Goal: Find contact information: Find contact information

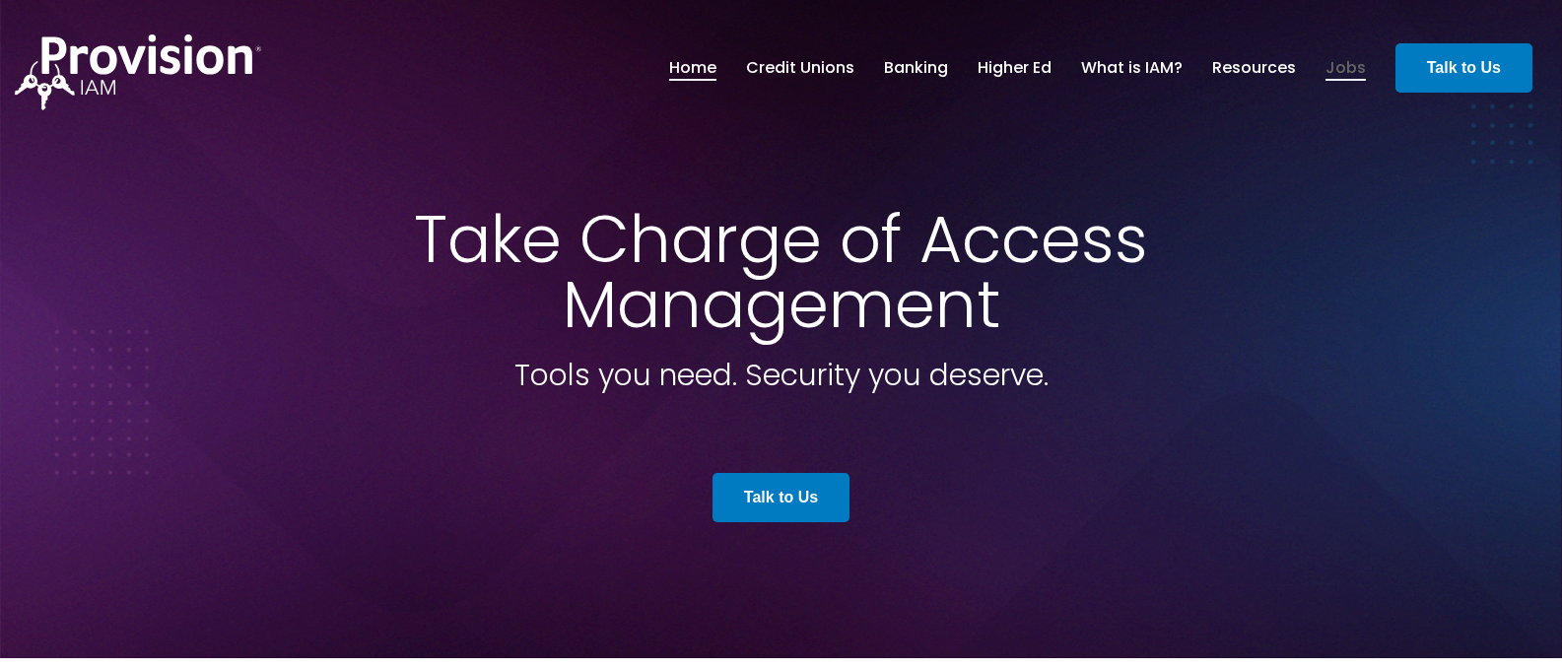
click at [1351, 73] on link "Jobs" at bounding box center [1345, 68] width 40 height 34
click at [1345, 64] on link "Jobs" at bounding box center [1345, 68] width 40 height 34
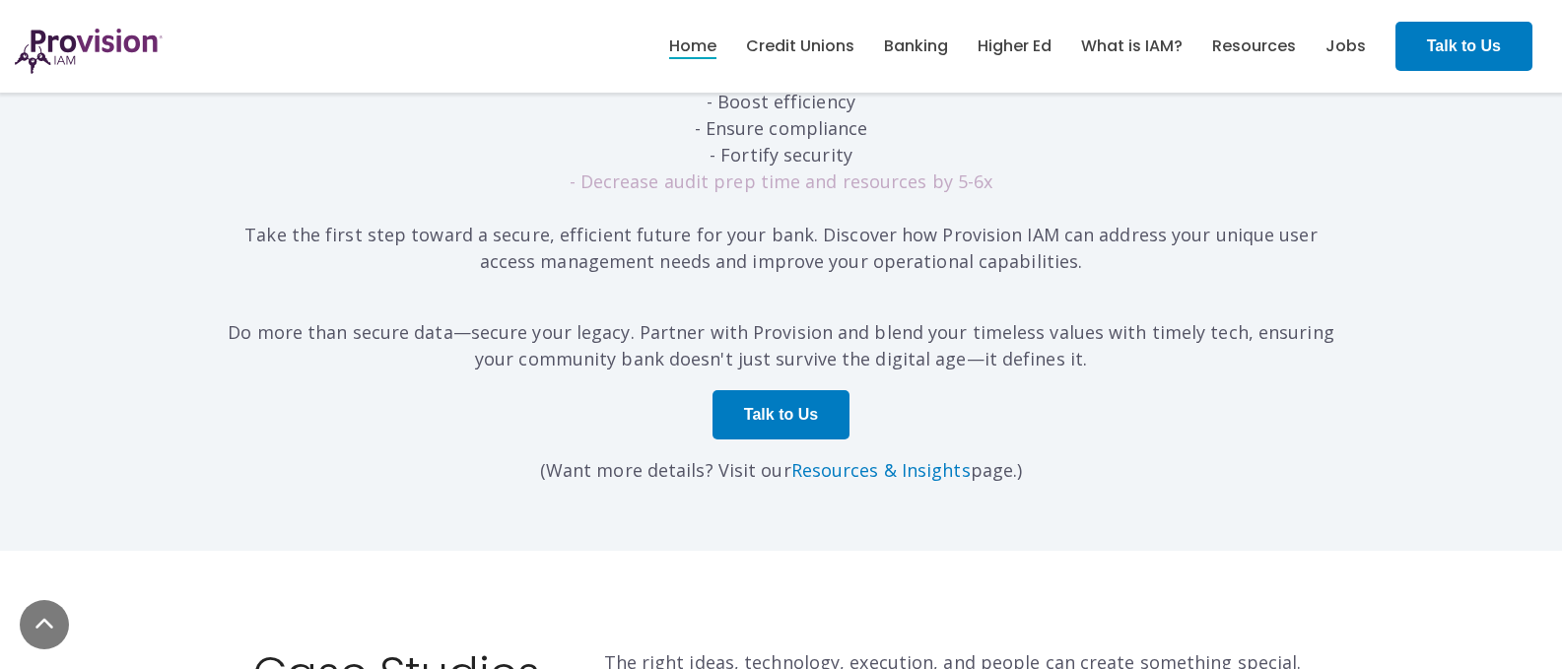
scroll to position [6109, 0]
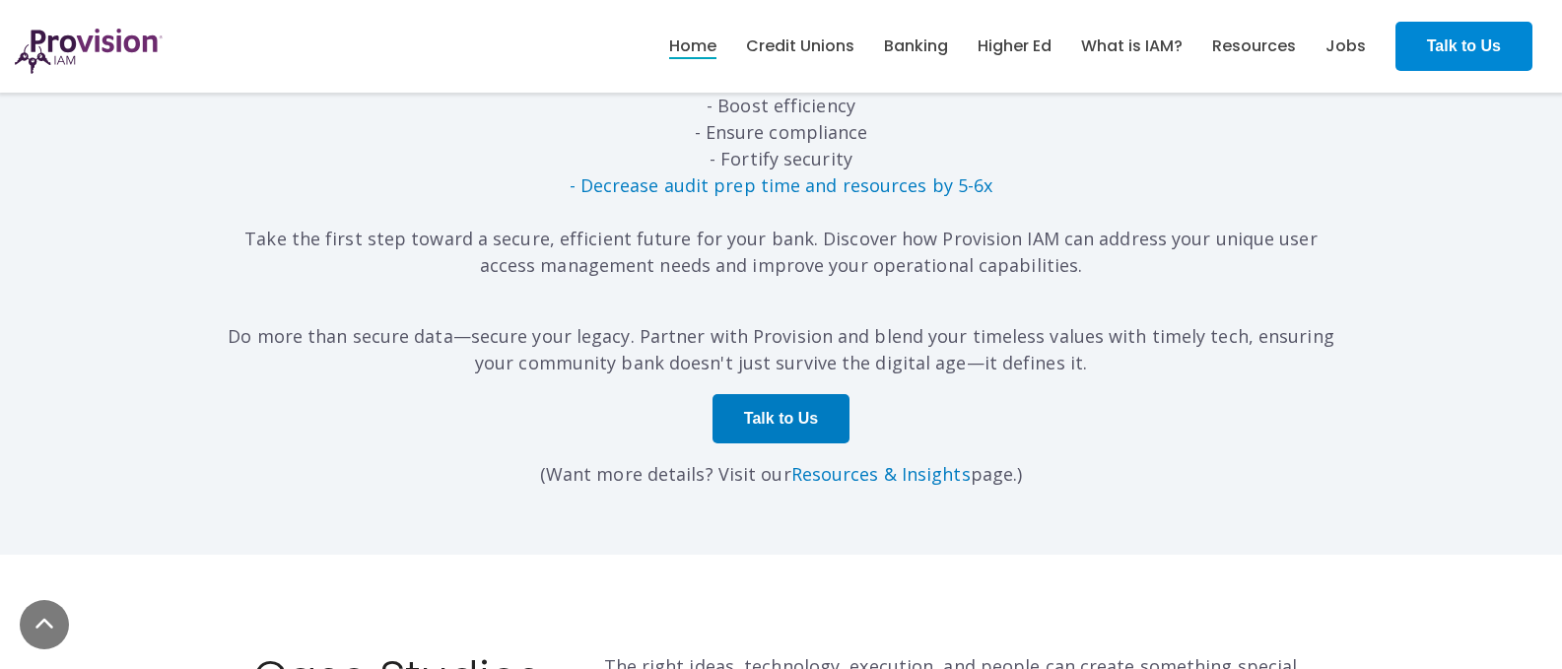
click at [1447, 53] on strong "Talk to Us" at bounding box center [1464, 45] width 74 height 17
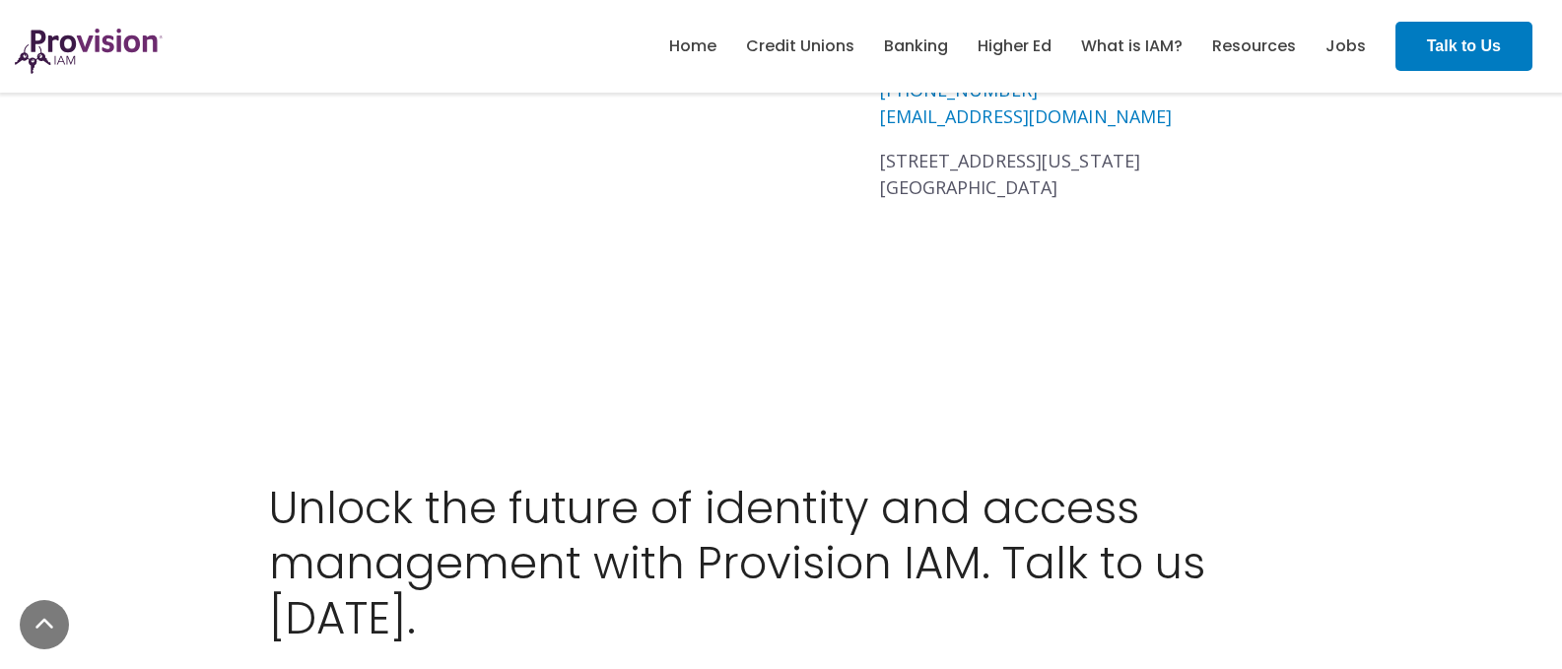
scroll to position [1774, 0]
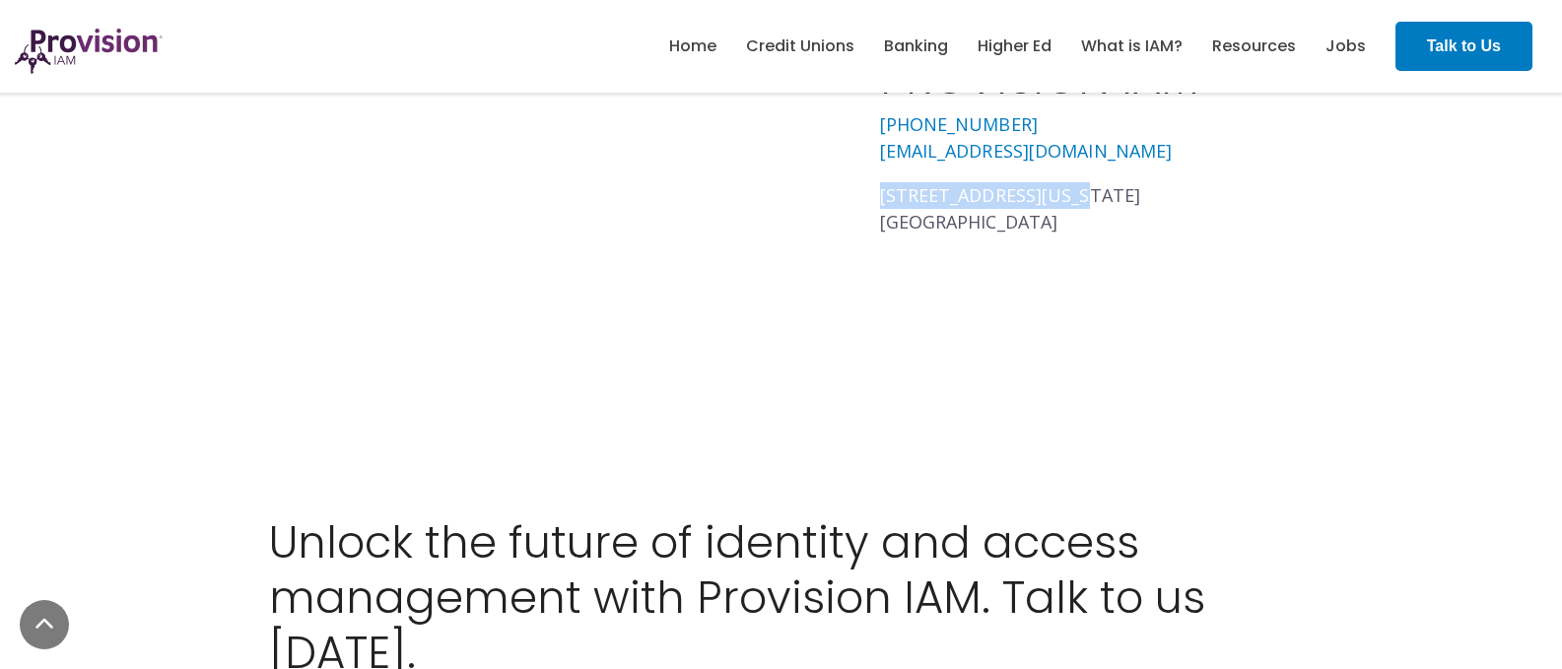
drag, startPoint x: 1076, startPoint y: 192, endPoint x: 878, endPoint y: 196, distance: 198.1
click at [878, 196] on div "Our Office PROVISION IAM [PHONE_NUMBER] [EMAIL_ADDRESS][DOMAIN_NAME] [STREET_AD…" at bounding box center [1171, 103] width 781 height 497
copy span "[STREET_ADDRESS][US_STATE]"
